Goal: Task Accomplishment & Management: Complete application form

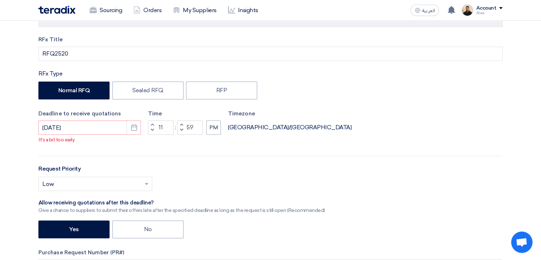
scroll to position [249, 0]
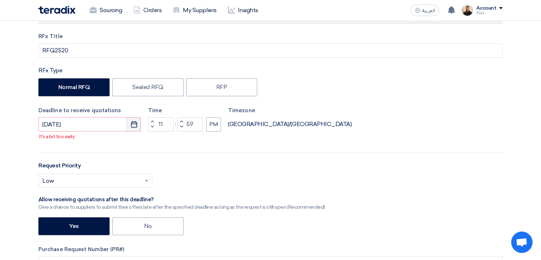
click at [132, 121] on icon "Pick a date" at bounding box center [133, 124] width 7 height 7
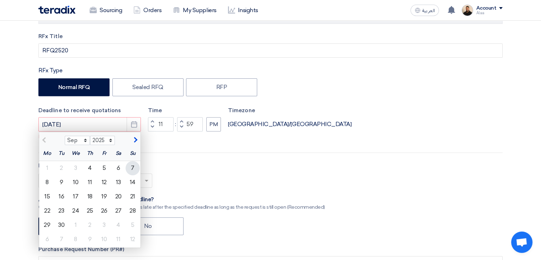
click at [130, 165] on div "7" at bounding box center [133, 168] width 14 height 14
type input "[DATE]"
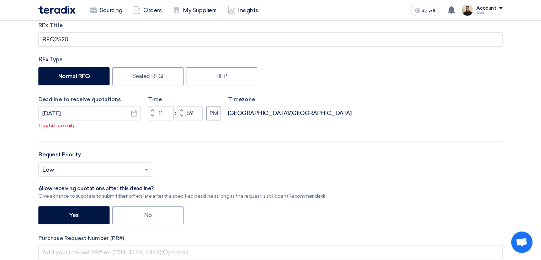
drag, startPoint x: 208, startPoint y: 207, endPoint x: 92, endPoint y: 170, distance: 121.0
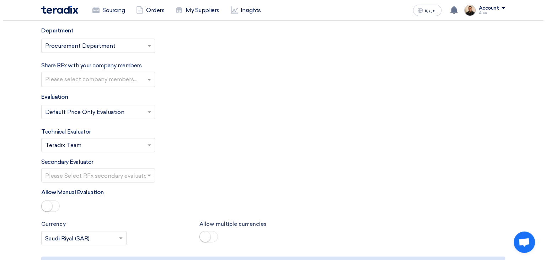
scroll to position [1280, 0]
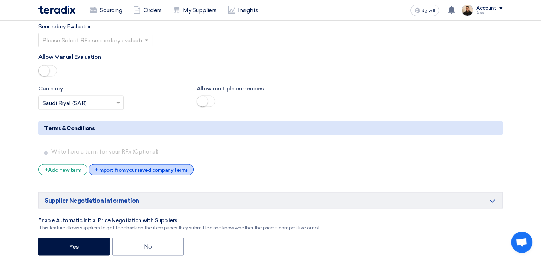
click at [130, 164] on div "+ Import from your saved company terms" at bounding box center [141, 169] width 105 height 11
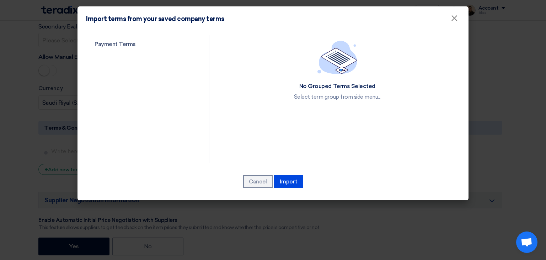
drag, startPoint x: 162, startPoint y: 96, endPoint x: 170, endPoint y: 101, distance: 9.5
drag, startPoint x: 170, startPoint y: 101, endPoint x: 128, endPoint y: 48, distance: 67.1
click at [127, 46] on link "Payment Terms" at bounding box center [141, 44] width 111 height 18
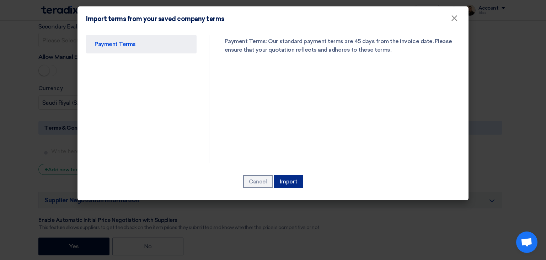
click at [290, 180] on button "Import" at bounding box center [288, 181] width 29 height 13
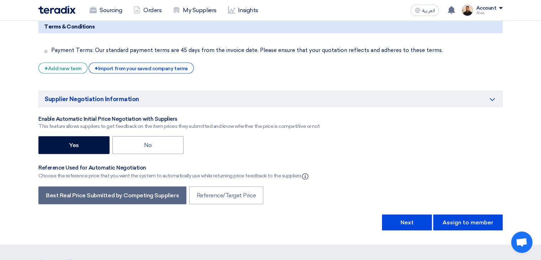
scroll to position [1374, 0]
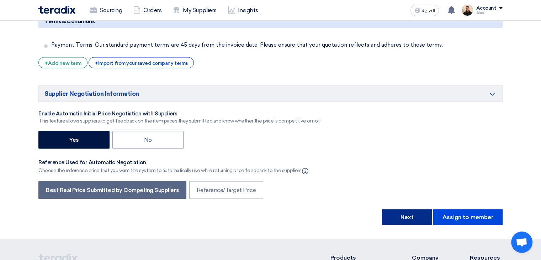
click at [397, 209] on button "Next" at bounding box center [407, 217] width 50 height 16
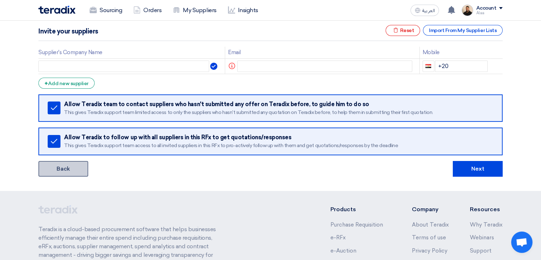
click at [60, 168] on link "Back" at bounding box center [63, 169] width 50 height 16
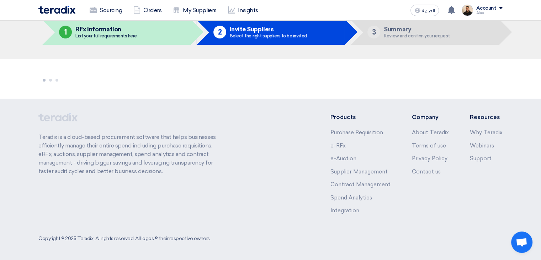
scroll to position [33, 0]
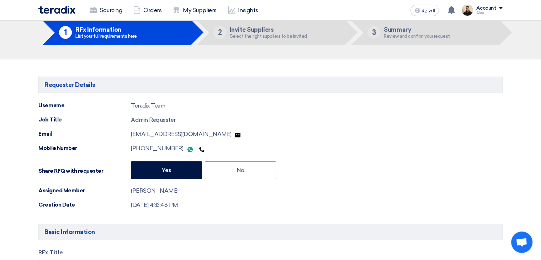
type input "[DATE]"
type input "11"
type input "59"
